Goal: Navigation & Orientation: Understand site structure

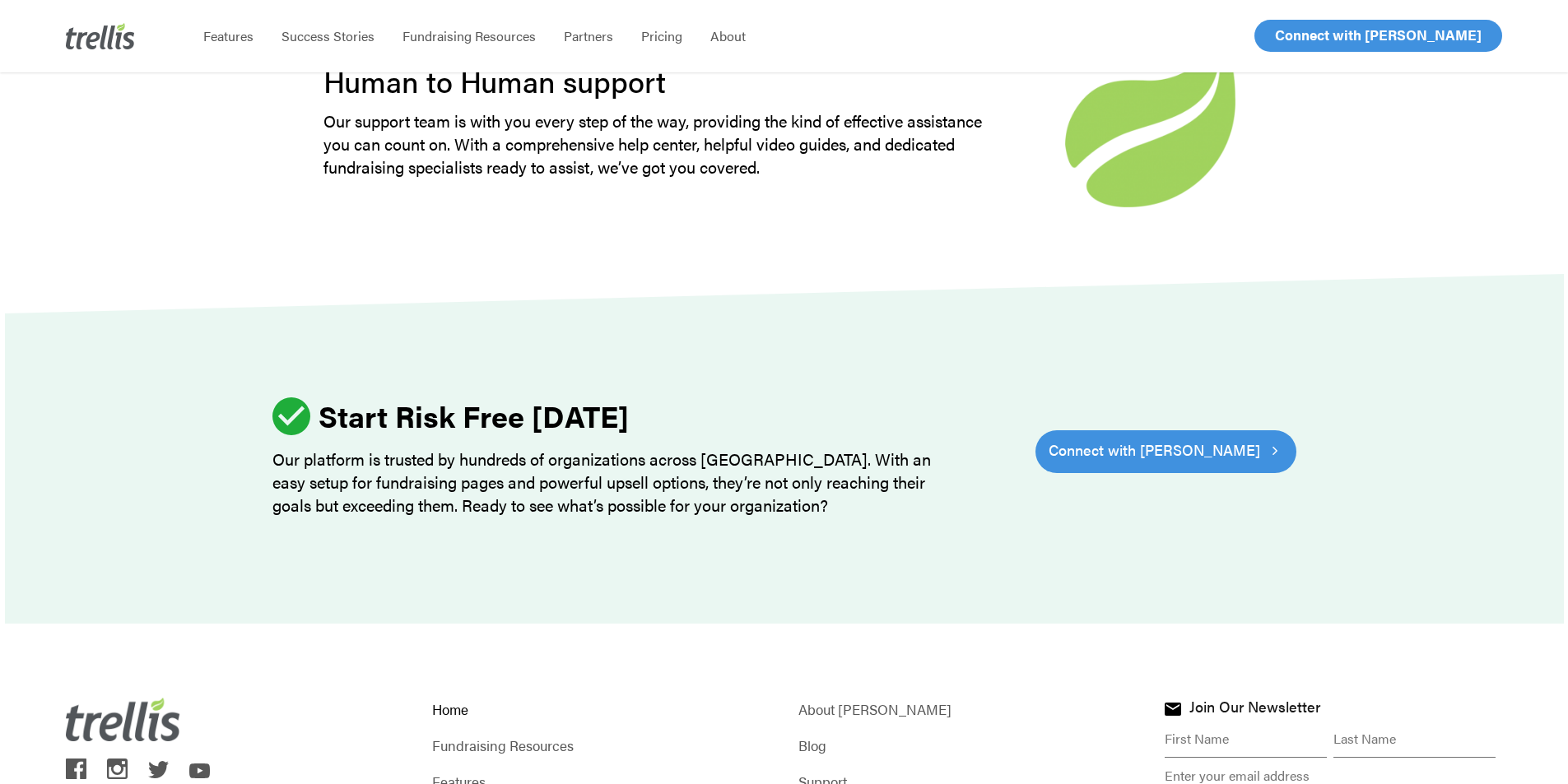
scroll to position [5089, 0]
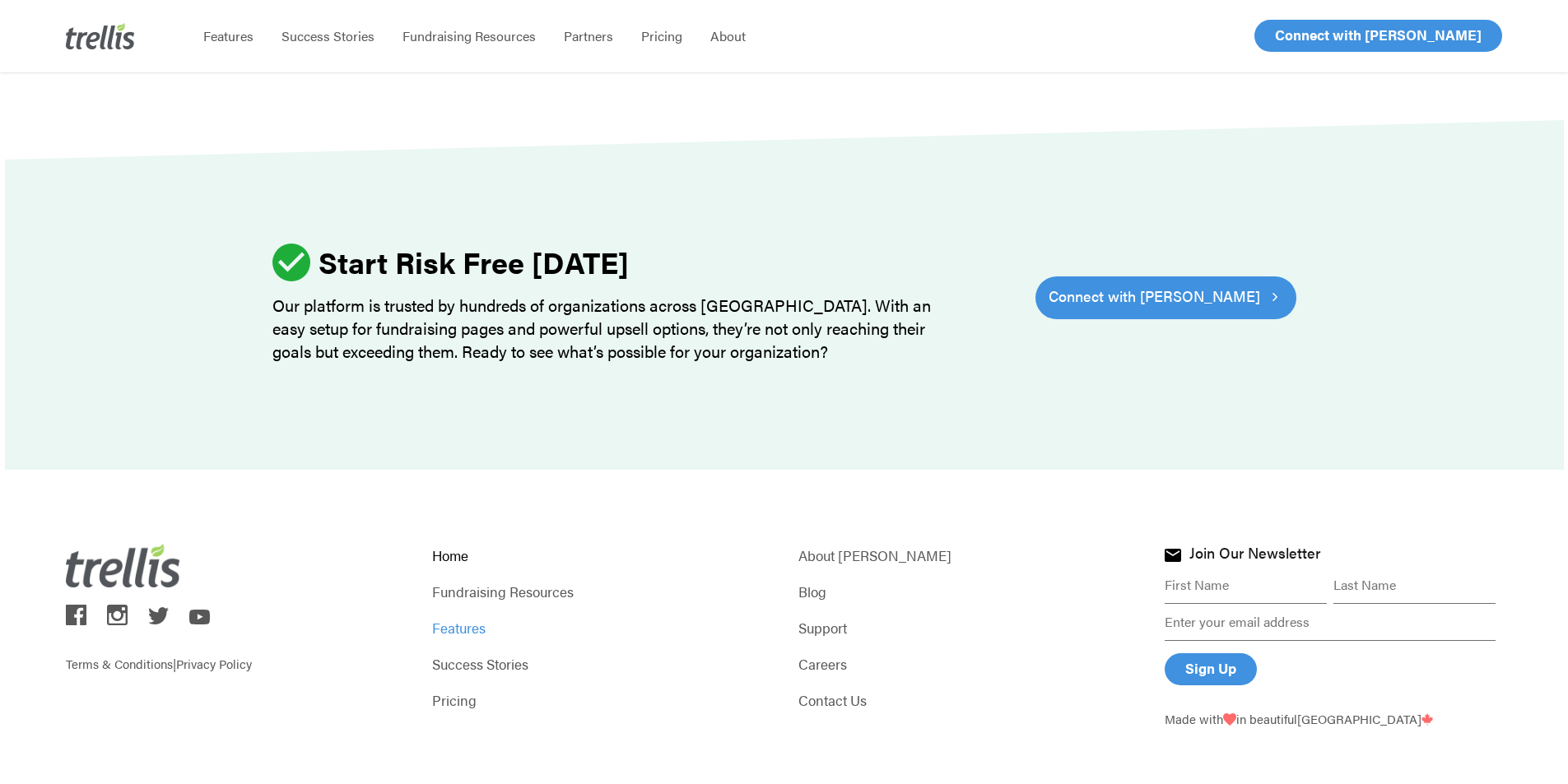
click at [443, 616] on link "Features" at bounding box center [601, 627] width 338 height 23
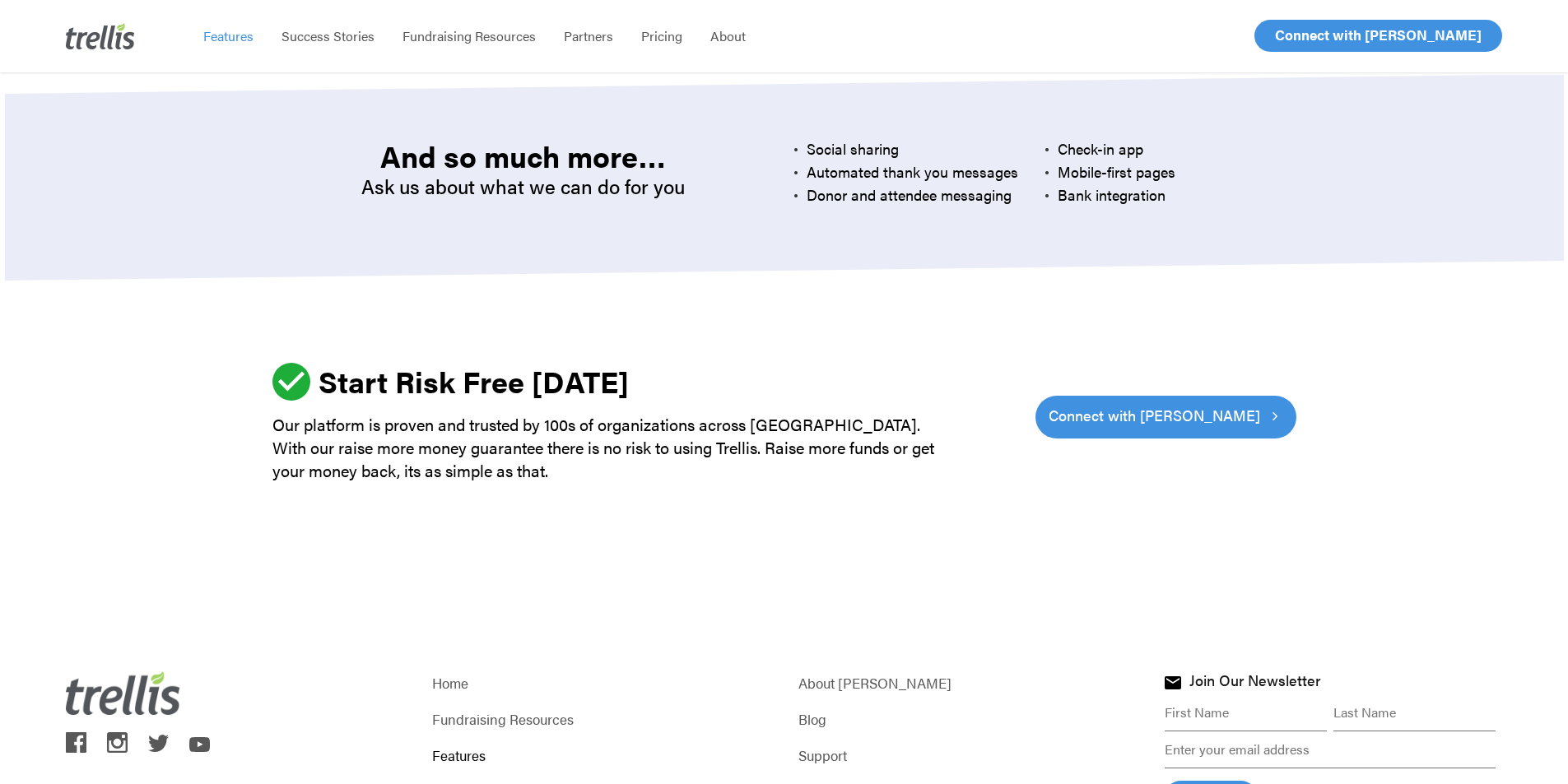
scroll to position [4979, 0]
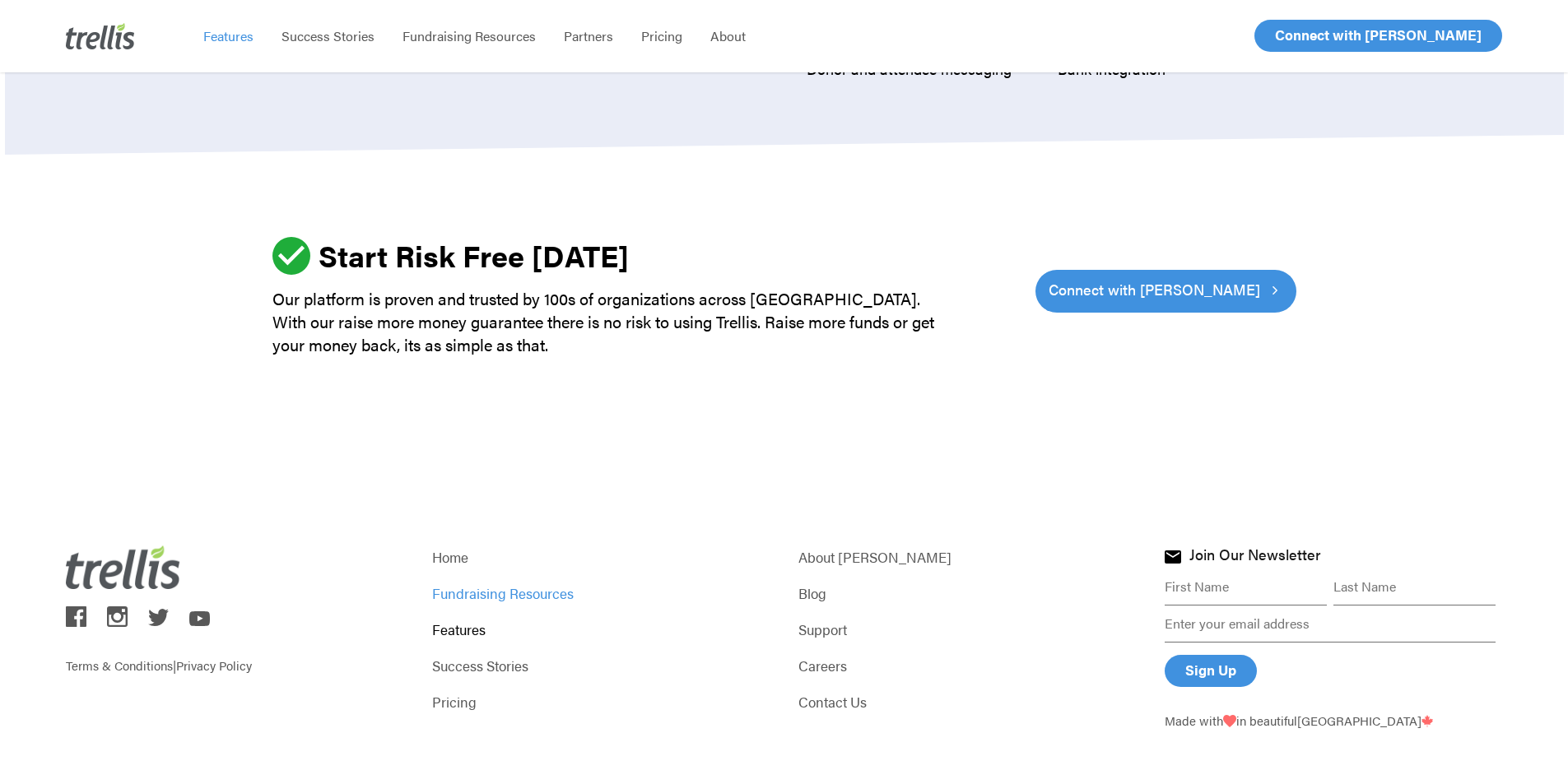
click at [470, 581] on link "Fundraising Resources" at bounding box center [601, 592] width 338 height 23
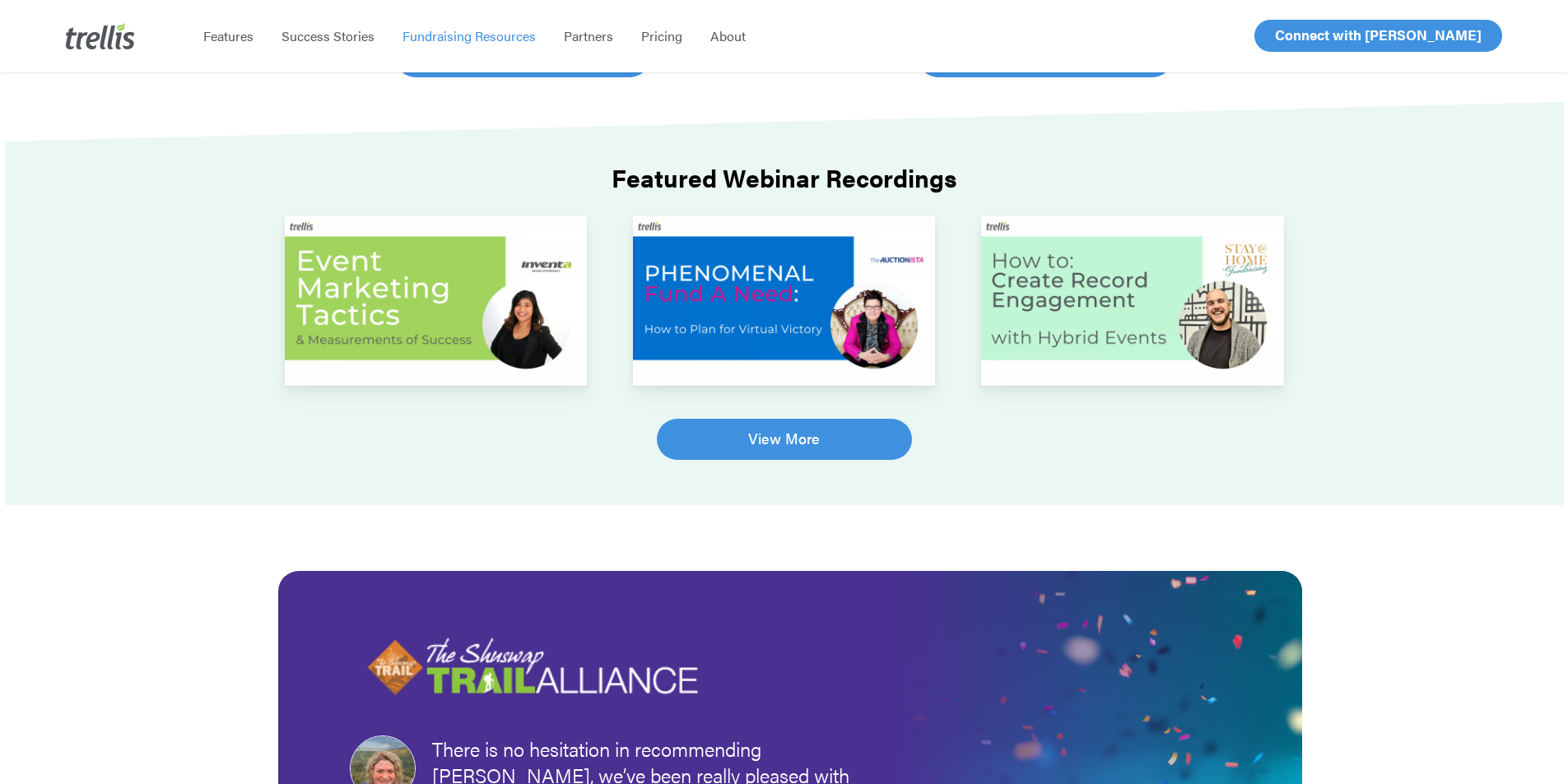
scroll to position [761, 0]
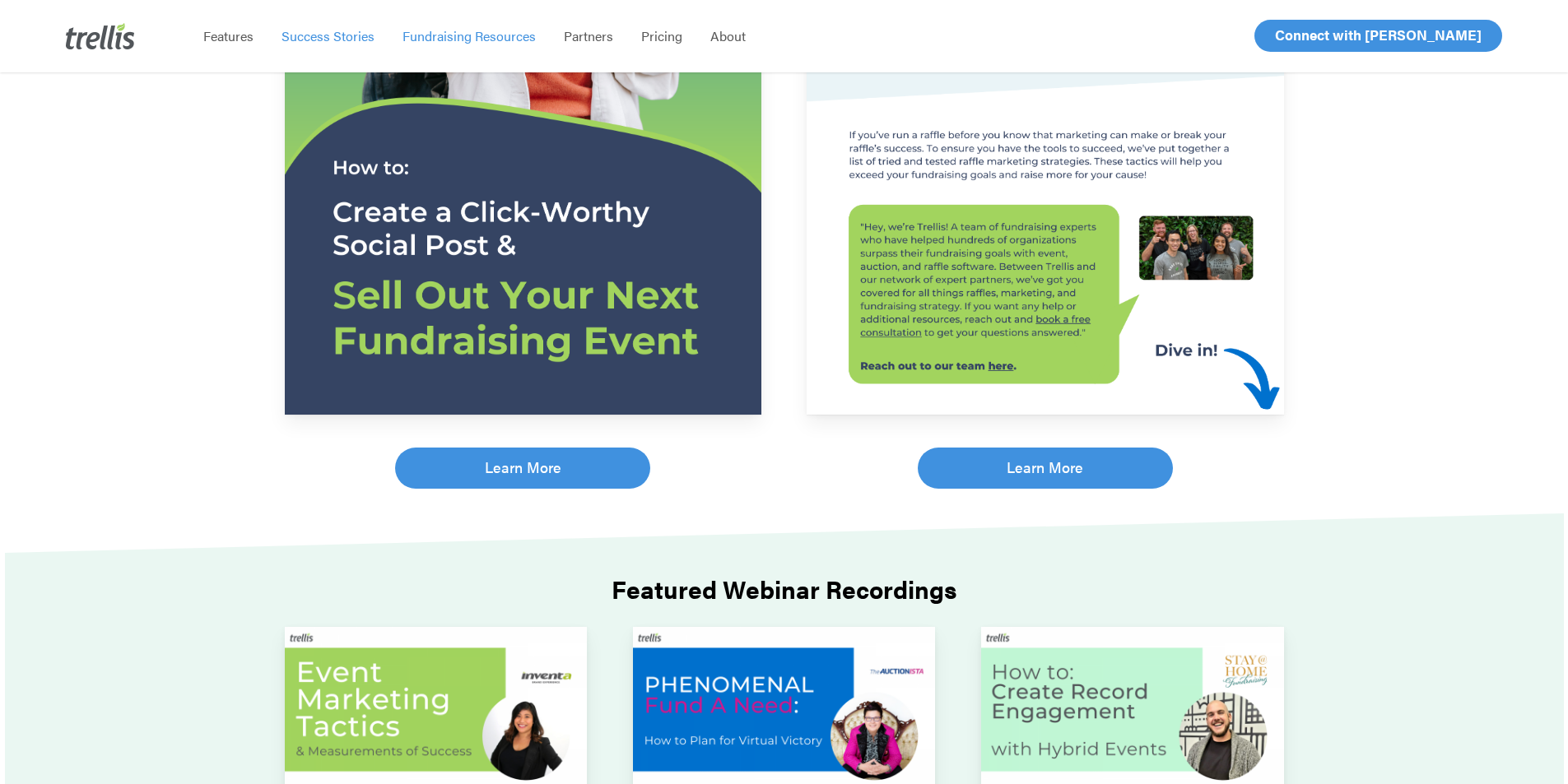
click at [339, 34] on span "Success Stories" at bounding box center [328, 35] width 93 height 19
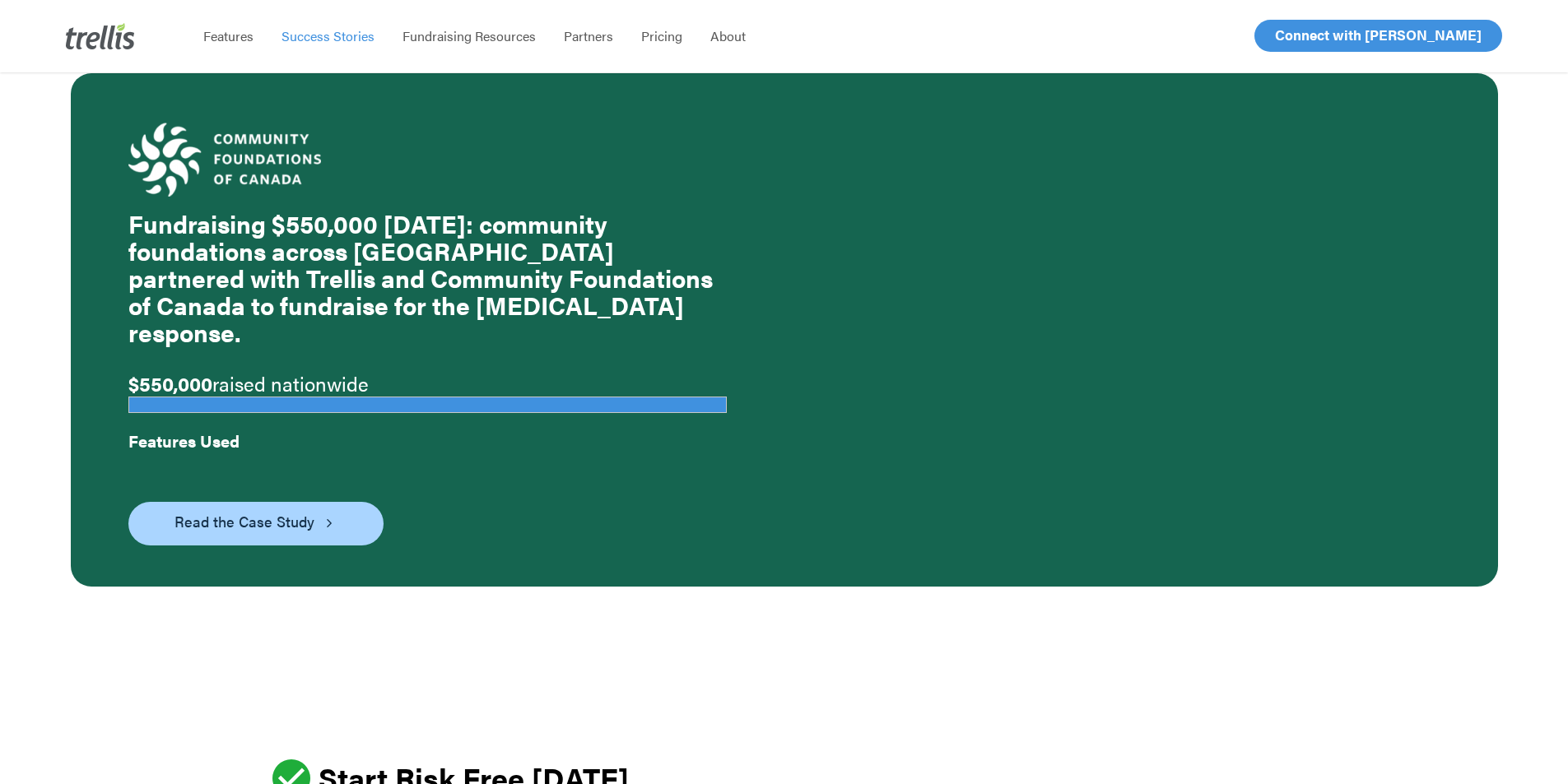
scroll to position [4933, 0]
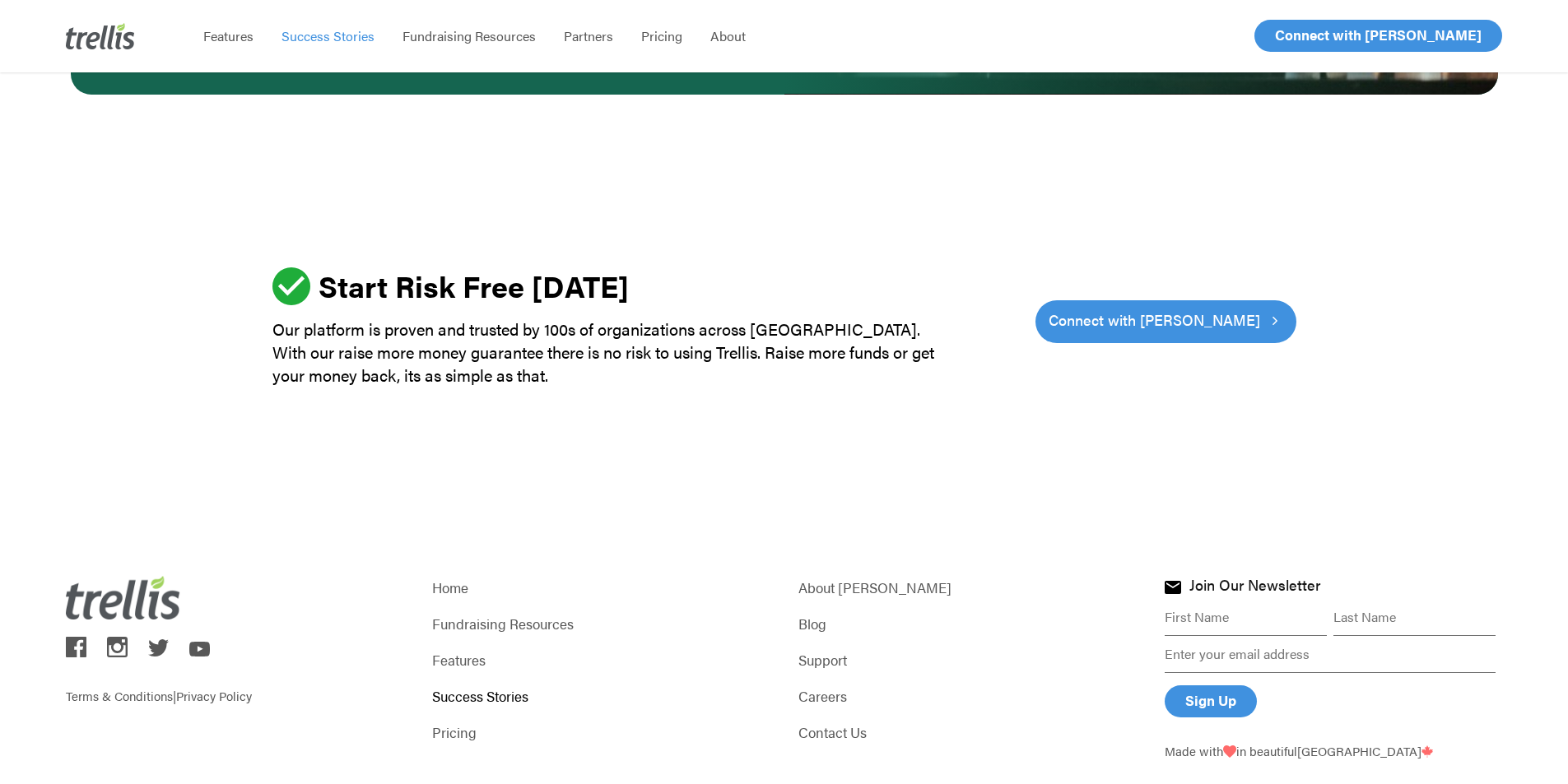
click at [477, 395] on div at bounding box center [784, 327] width 1025 height 284
click at [595, 99] on span "Find a Partner" at bounding box center [602, 92] width 76 height 17
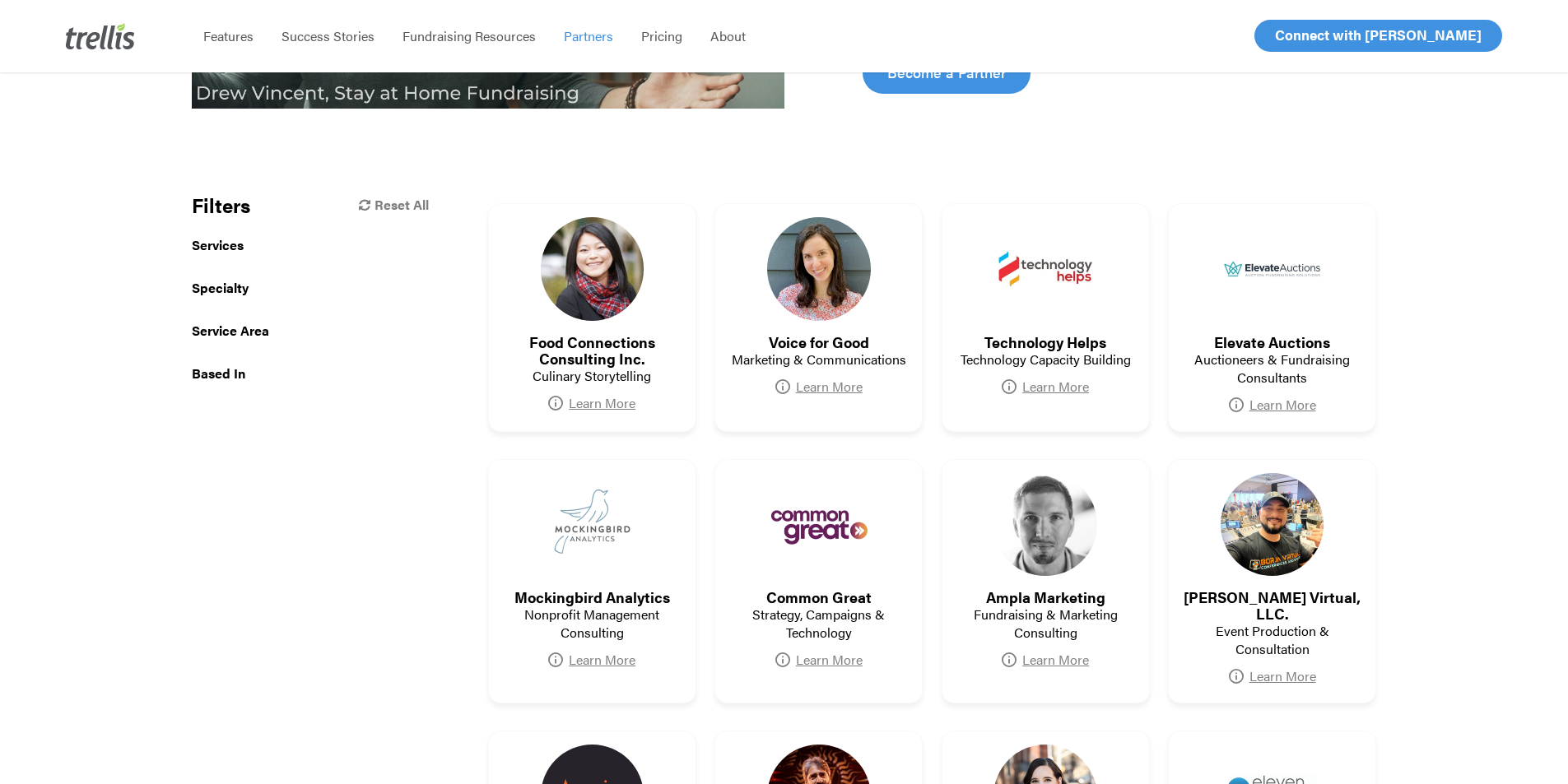
scroll to position [494, 0]
